Goal: Task Accomplishment & Management: Manage account settings

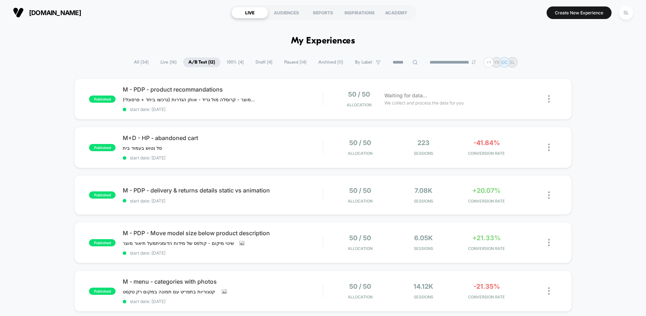
click at [227, 58] on span "100% ( 4 )" at bounding box center [235, 62] width 28 height 10
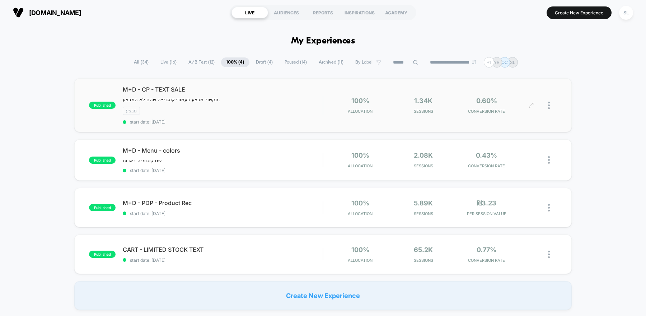
click at [546, 105] on div at bounding box center [544, 105] width 25 height 17
click at [551, 107] on div at bounding box center [552, 105] width 9 height 17
click at [512, 99] on div "Pause" at bounding box center [512, 96] width 65 height 16
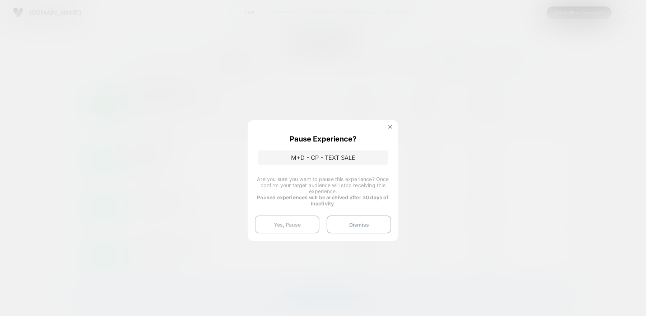
click at [289, 221] on button "Yes, Pause" at bounding box center [287, 224] width 65 height 18
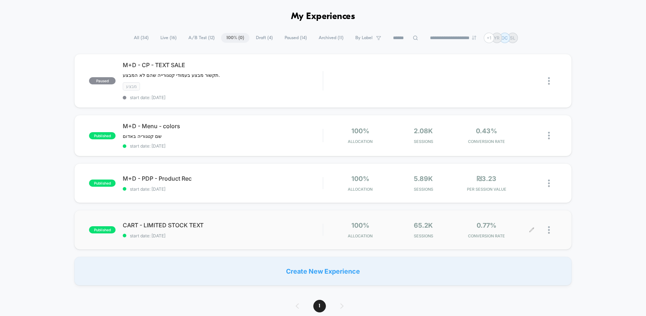
scroll to position [29, 0]
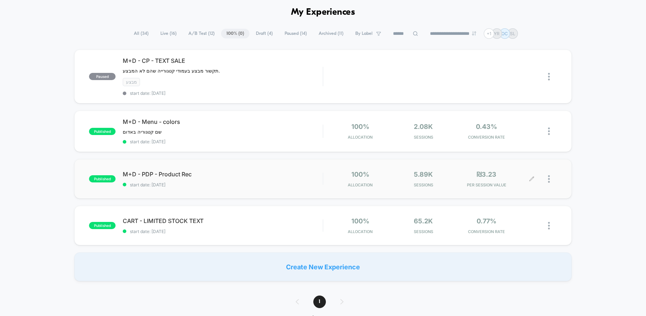
click at [550, 180] on img at bounding box center [549, 179] width 2 height 8
click at [520, 164] on div "Pause" at bounding box center [512, 169] width 65 height 16
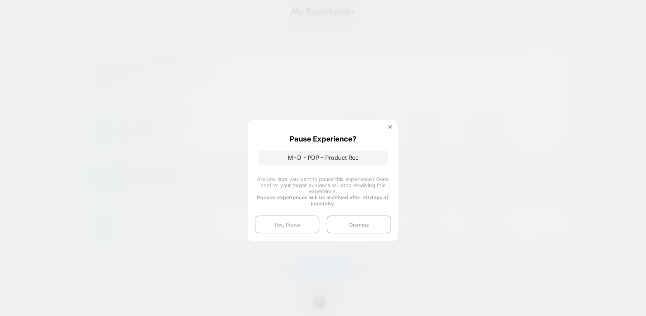
click at [305, 224] on button "Yes, Pause" at bounding box center [287, 224] width 65 height 18
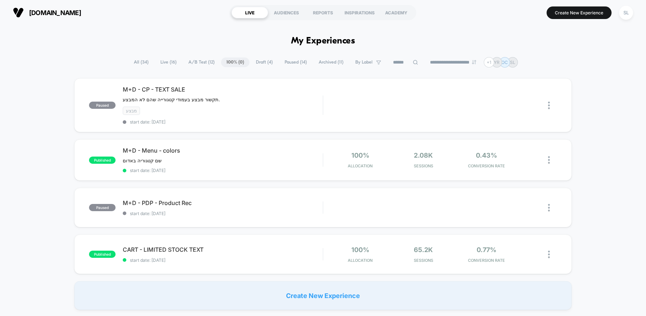
click at [201, 62] on span "A/B Test ( 12 )" at bounding box center [201, 62] width 37 height 10
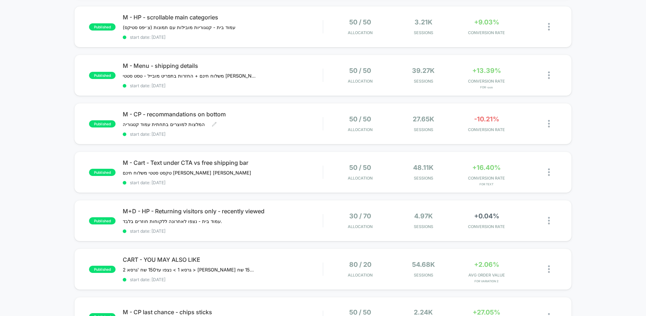
scroll to position [314, 0]
